Goal: Task Accomplishment & Management: Complete application form

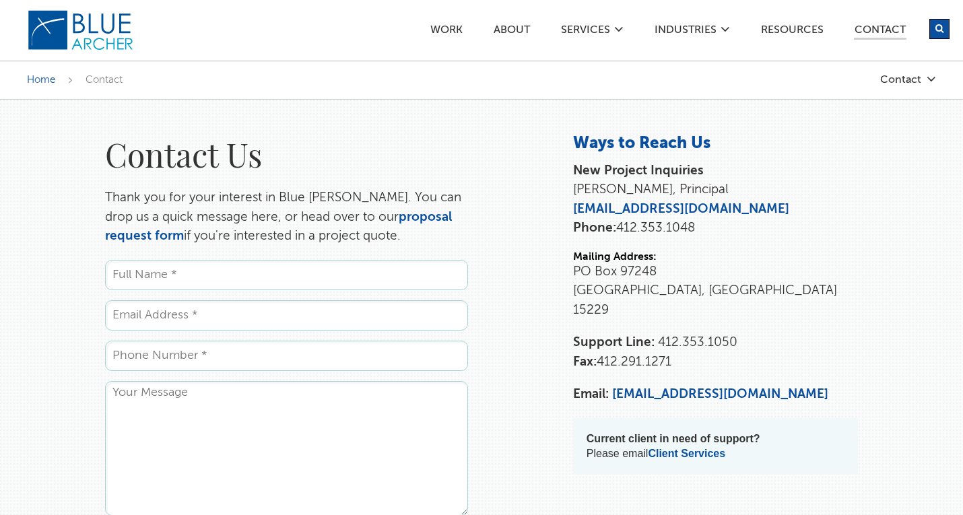
click at [319, 271] on input "Name *" at bounding box center [286, 275] width 363 height 30
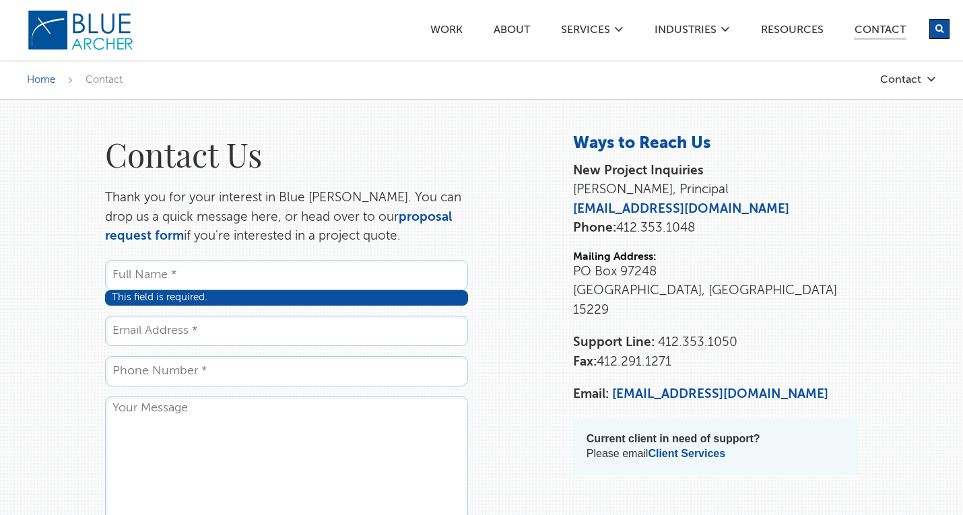
click at [252, 264] on input "Name *" at bounding box center [286, 275] width 363 height 30
paste input "[PERSON_NAME]"
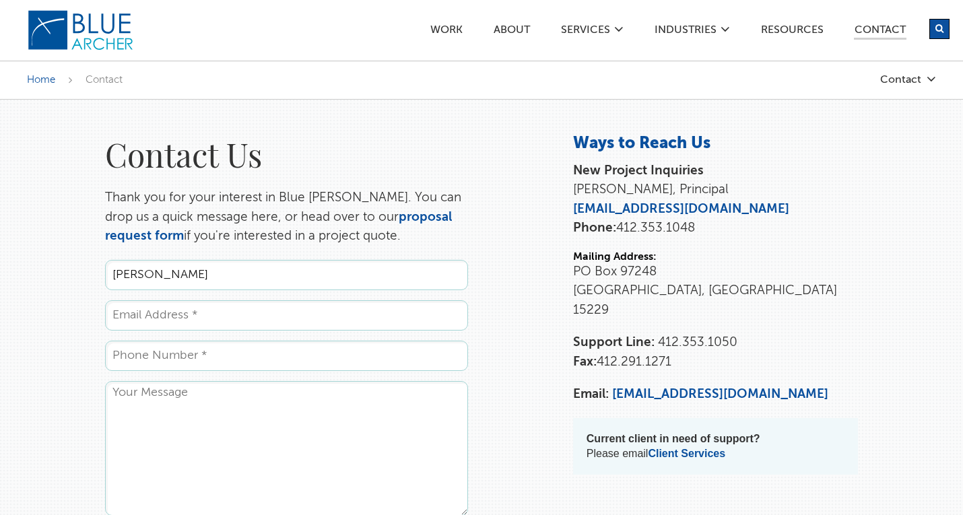
type input "[PERSON_NAME]"
click at [218, 306] on input "Email *" at bounding box center [286, 315] width 363 height 30
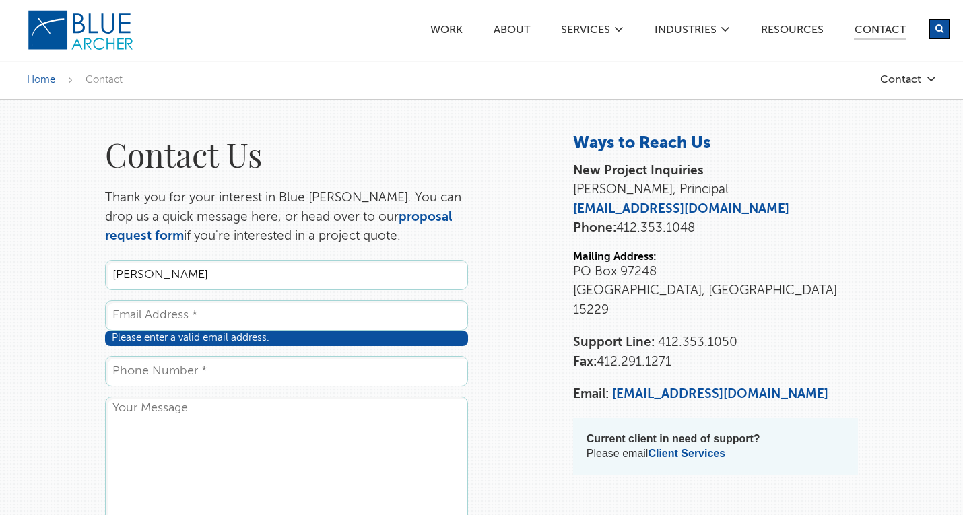
click at [219, 317] on input "Email *" at bounding box center [286, 315] width 363 height 30
paste input "[PERSON_NAME][EMAIL_ADDRESS][DOMAIN_NAME]"
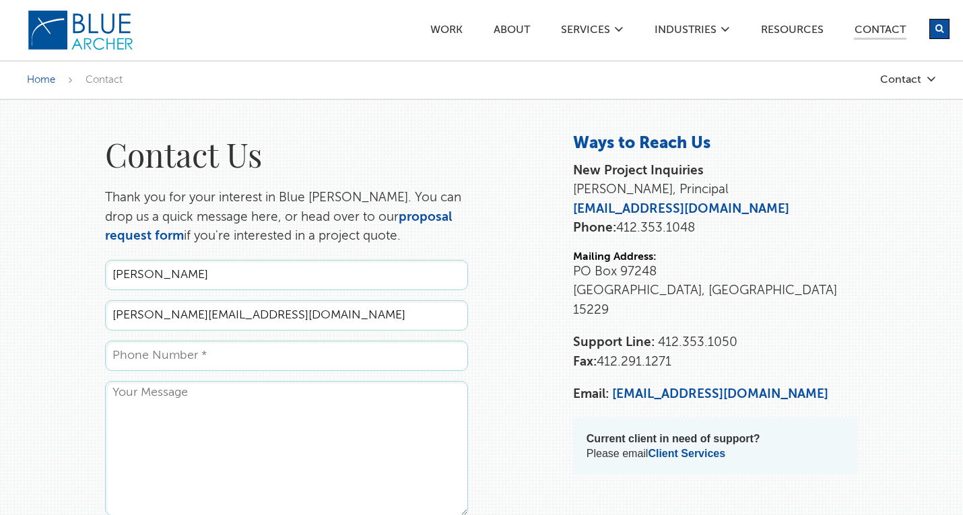
type input "[PERSON_NAME][EMAIL_ADDRESS][DOMAIN_NAME]"
click at [234, 364] on input "Phone *" at bounding box center [286, 356] width 363 height 30
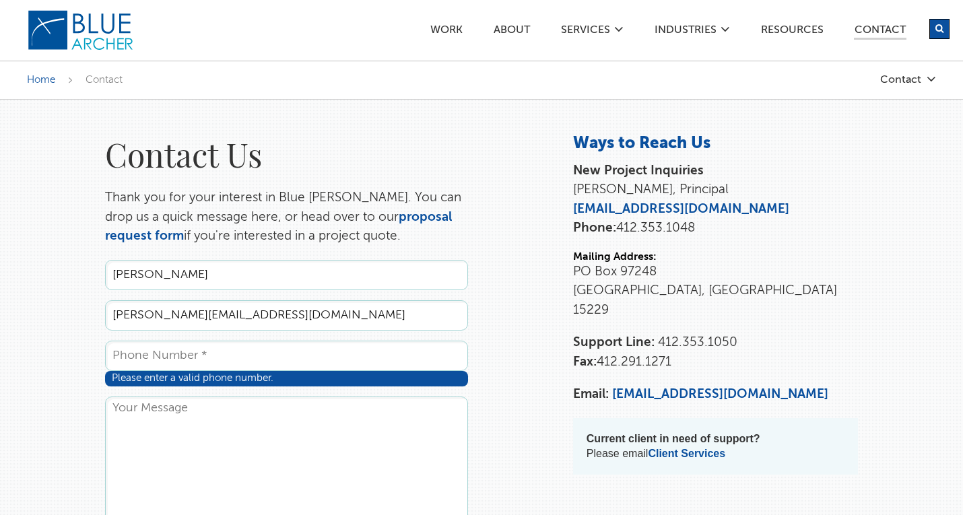
click at [202, 368] on input "Phone *" at bounding box center [286, 356] width 363 height 30
paste input "[PHONE_NUMBER]"
click at [183, 413] on textarea "Comments" at bounding box center [286, 464] width 363 height 135
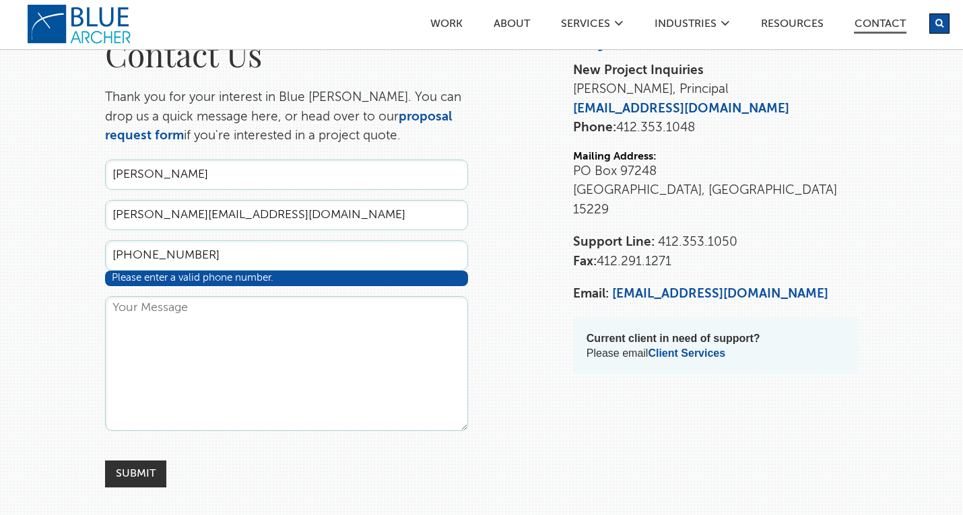
scroll to position [135, 0]
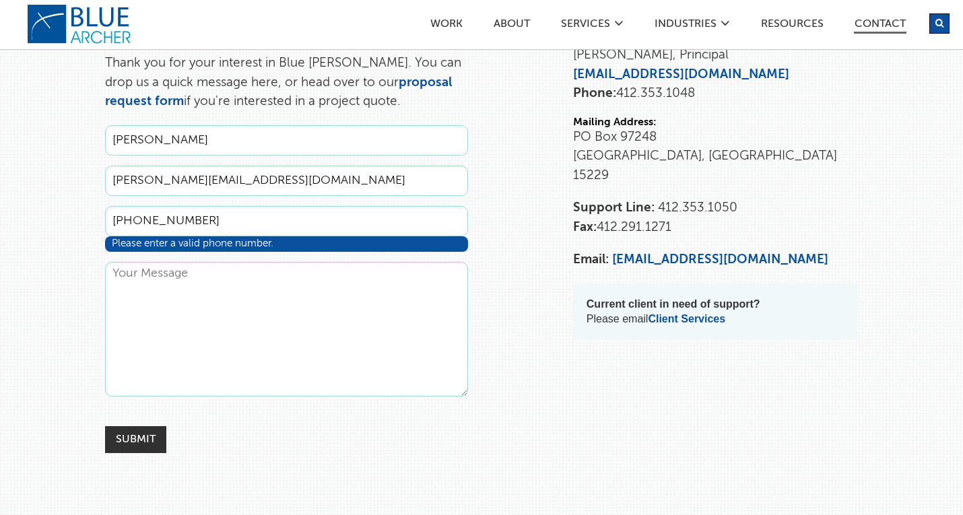
click at [568, 309] on div "Contact Ways to Reach Us New Project Inquiries [PERSON_NAME], Principal [EMAIL_…" at bounding box center [716, 178] width 312 height 358
click at [206, 229] on input "[PHONE_NUMBER]" at bounding box center [286, 221] width 363 height 30
click at [117, 218] on input "[PHONE_NUMBER]" at bounding box center [286, 221] width 363 height 30
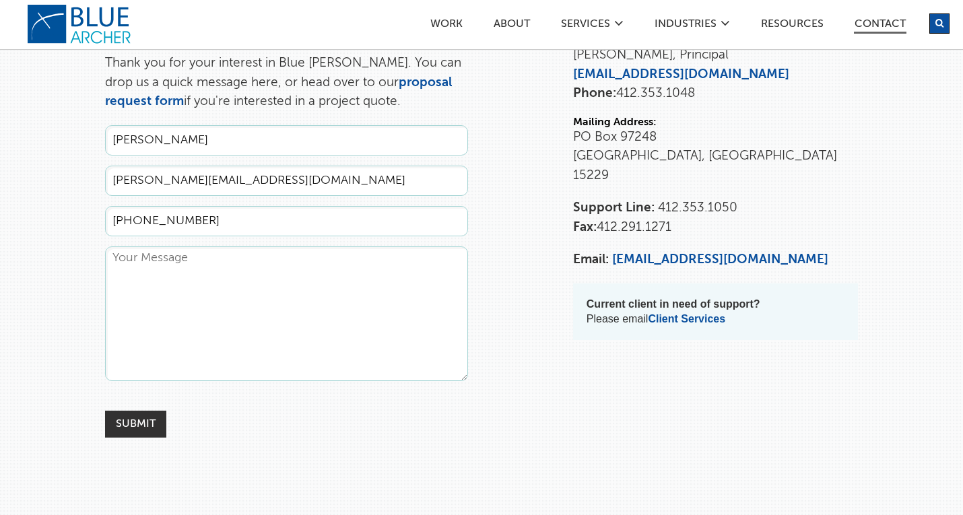
type input "[PHONE_NUMBER]"
click at [331, 262] on textarea "Comments" at bounding box center [286, 313] width 363 height 135
click at [325, 271] on textarea "Comments" at bounding box center [286, 313] width 363 height 135
paste textarea "Hi, I hope this email finds you well. My name is [PERSON_NAME], a freelance dig…"
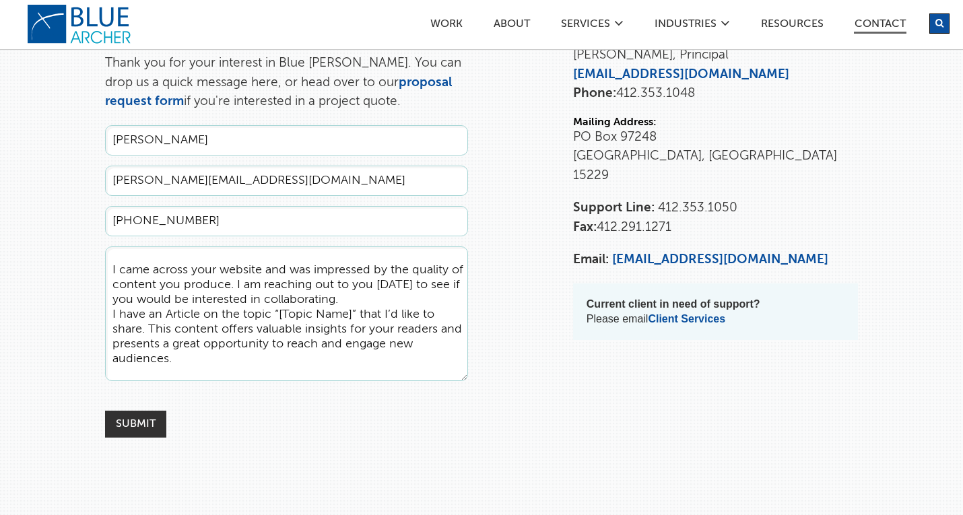
scroll to position [85, 0]
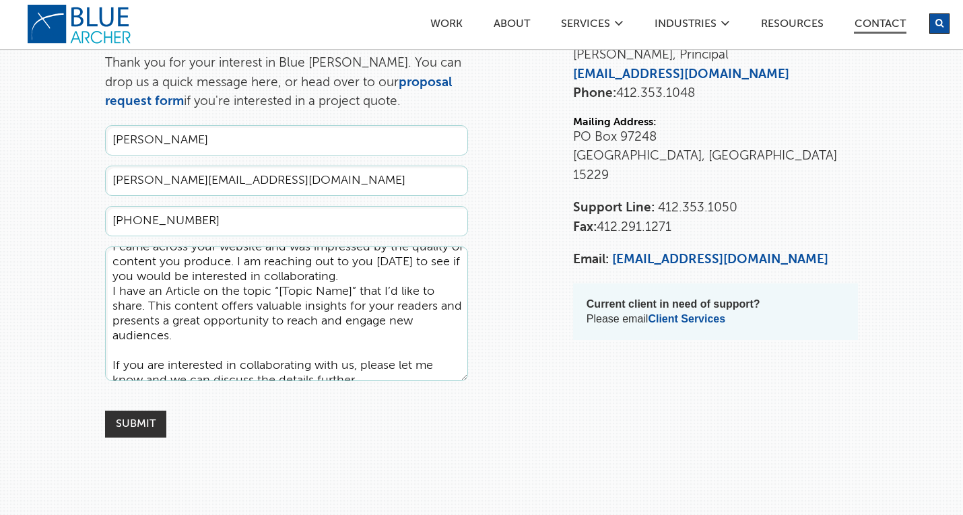
click at [191, 333] on textarea "Hi, I hope this email finds you well. My name is [PERSON_NAME], a freelance dig…" at bounding box center [286, 313] width 363 height 135
drag, startPoint x: 148, startPoint y: 306, endPoint x: 110, endPoint y: 296, distance: 39.0
click at [110, 296] on textarea "Hi, I hope this email finds you well. My name is [PERSON_NAME], a freelance dig…" at bounding box center [286, 313] width 363 height 135
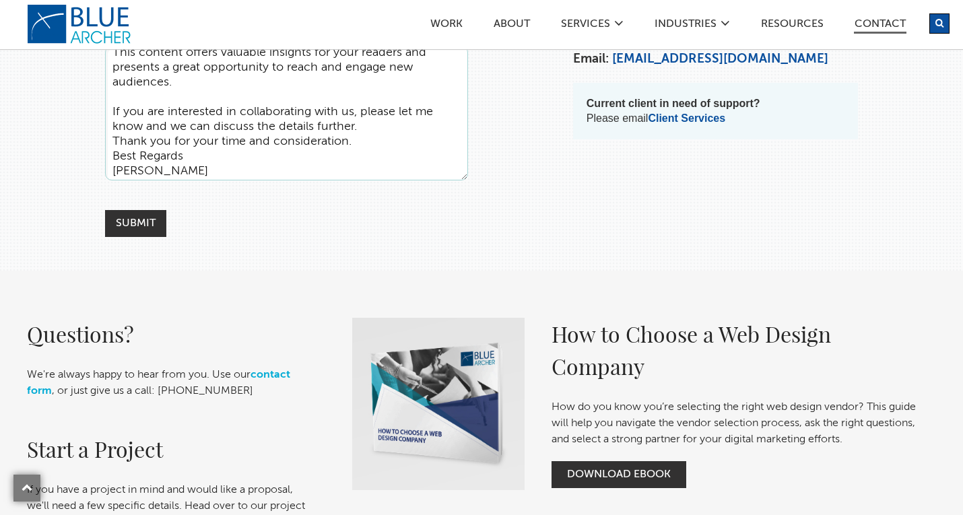
scroll to position [337, 0]
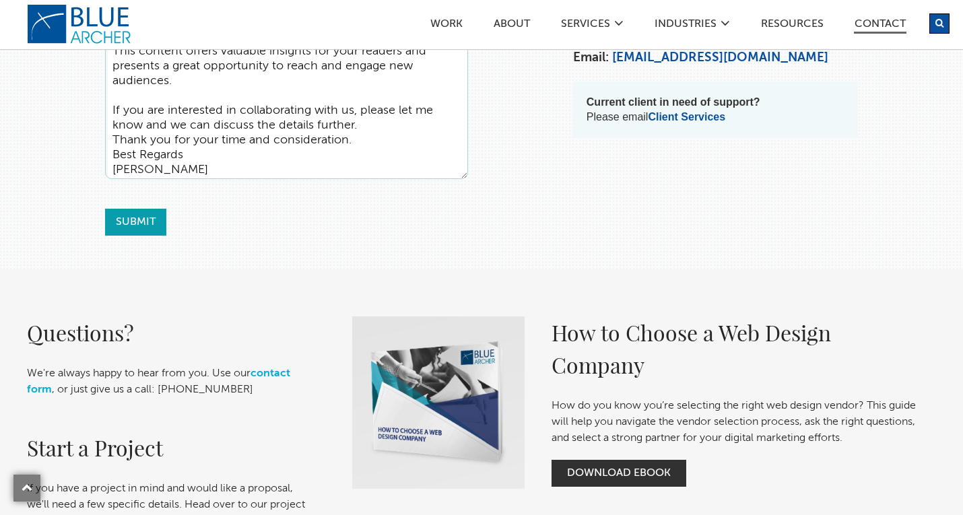
type textarea "Hi, I hope this email finds you well. My name is [PERSON_NAME], a freelance dig…"
click at [145, 228] on input "Submit" at bounding box center [135, 222] width 61 height 27
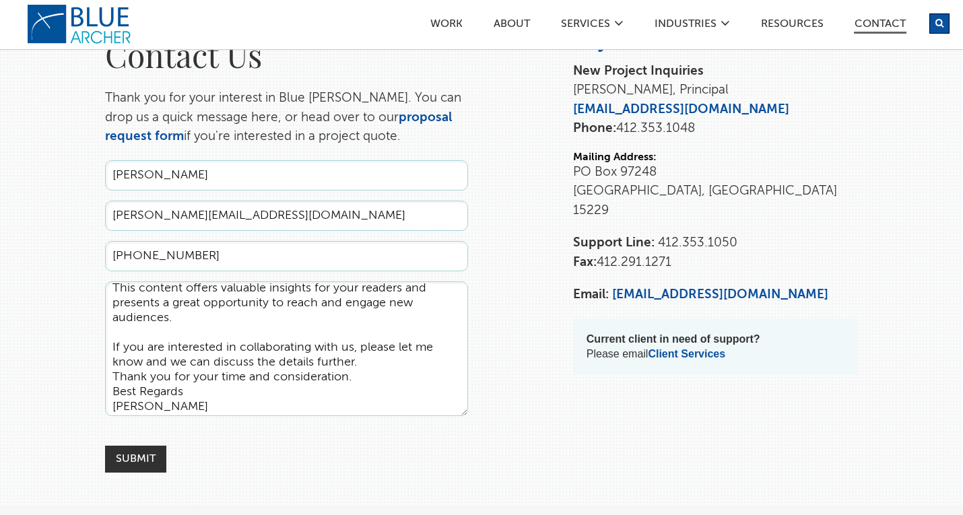
scroll to position [67, 0]
